Goal: Information Seeking & Learning: Learn about a topic

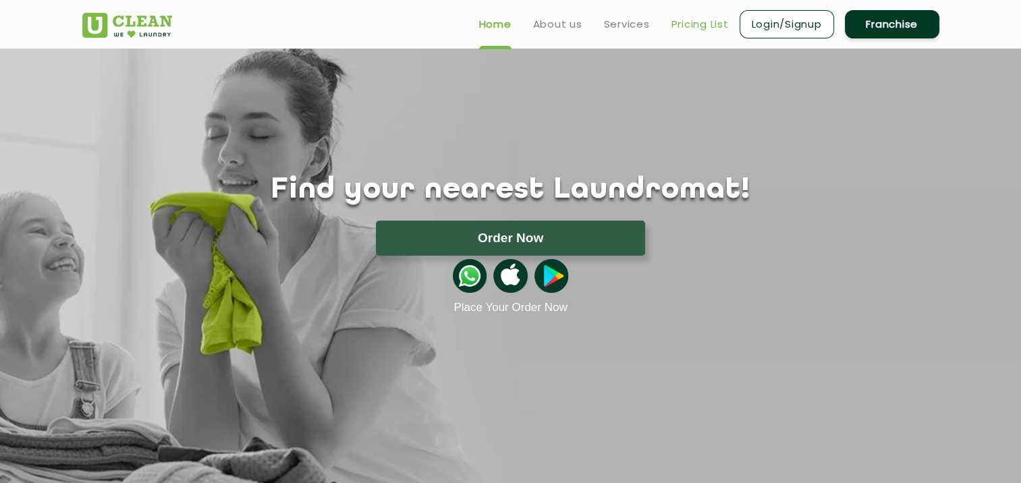
click at [704, 24] on link "Pricing List" at bounding box center [699, 24] width 57 height 16
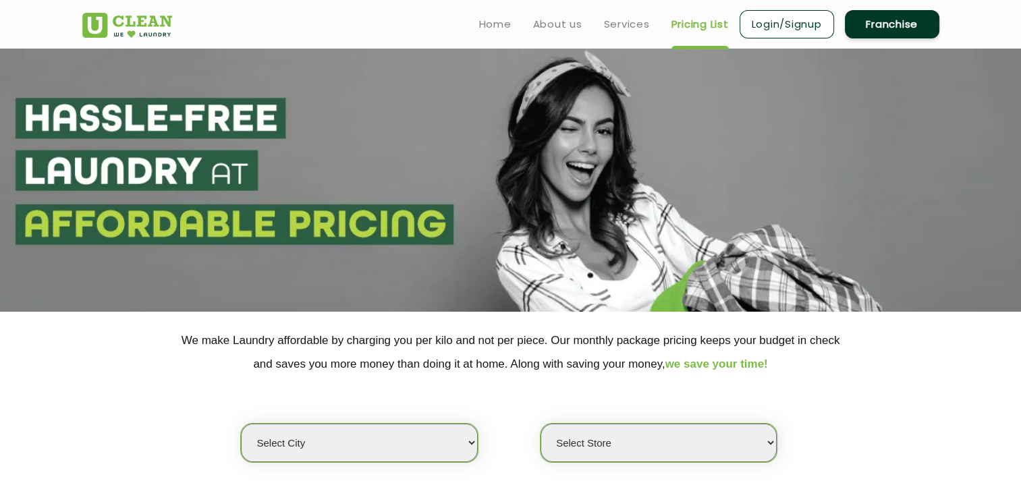
select select "0"
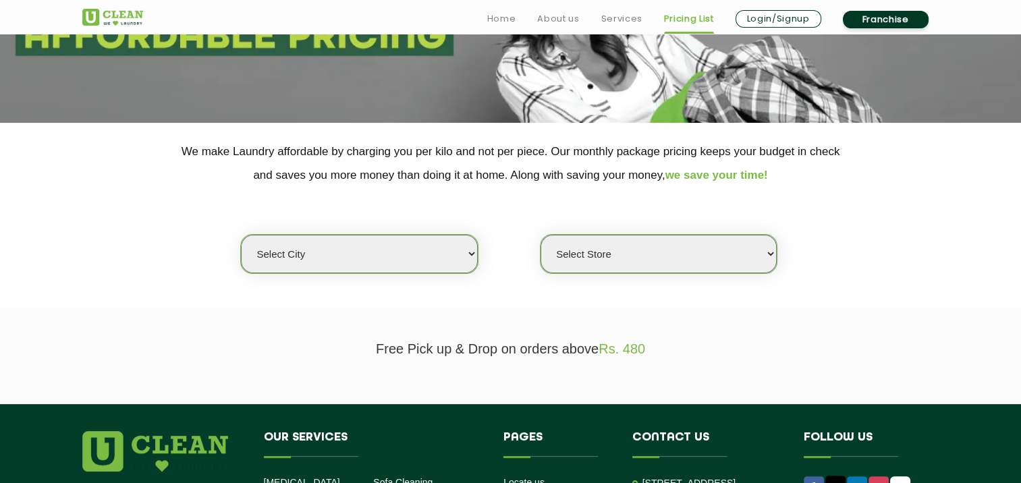
scroll to position [190, 0]
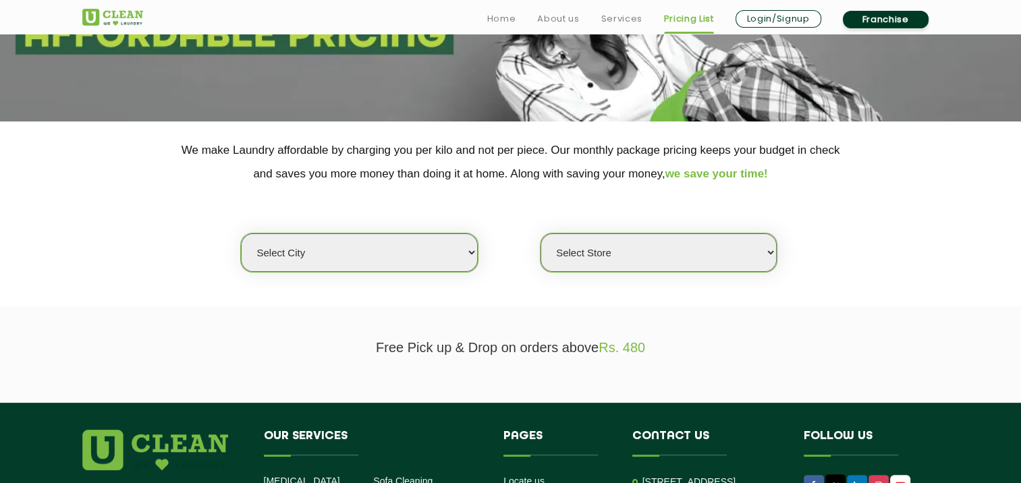
click at [445, 240] on select "Select city [GEOGRAPHIC_DATA] [GEOGRAPHIC_DATA] [GEOGRAPHIC_DATA] [GEOGRAPHIC_D…" at bounding box center [359, 252] width 236 height 38
click at [460, 259] on select "Select city [GEOGRAPHIC_DATA] [GEOGRAPHIC_DATA] [GEOGRAPHIC_DATA] [GEOGRAPHIC_D…" at bounding box center [359, 252] width 236 height 38
click at [758, 237] on select "Select Store" at bounding box center [658, 252] width 236 height 38
click at [468, 242] on select "Select city [GEOGRAPHIC_DATA] [GEOGRAPHIC_DATA] [GEOGRAPHIC_DATA] [GEOGRAPHIC_D…" at bounding box center [359, 252] width 236 height 38
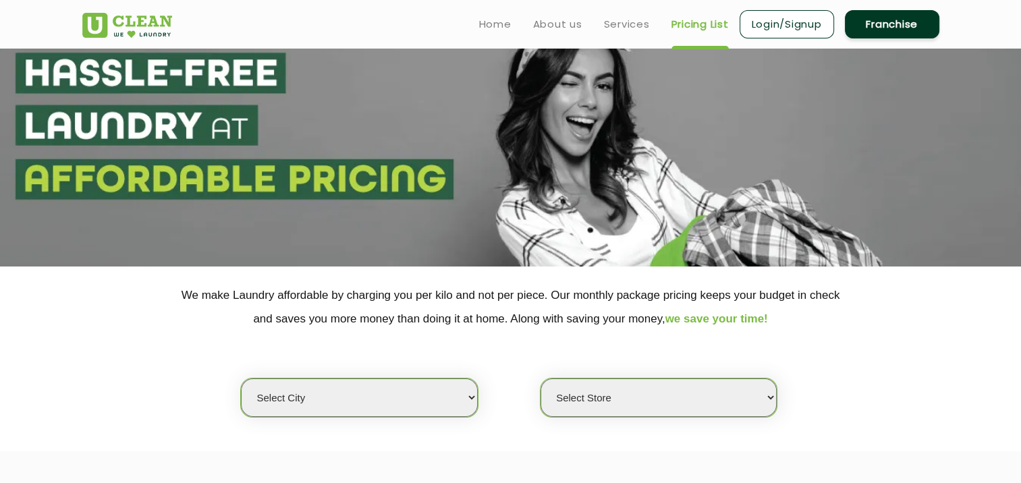
scroll to position [0, 0]
